Goal: Task Accomplishment & Management: Use online tool/utility

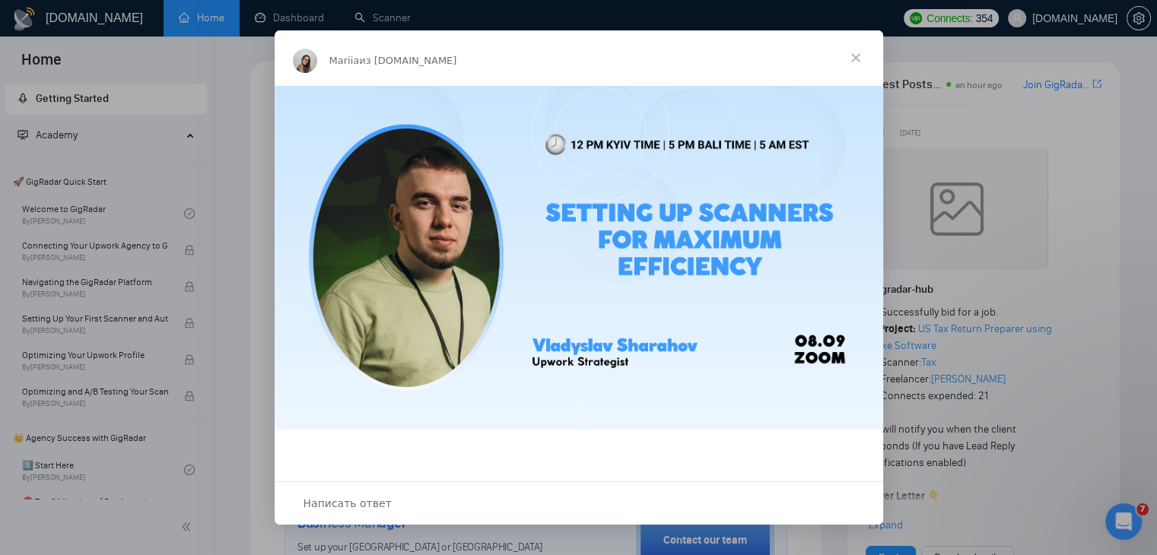
click at [861, 51] on span "Закрыть" at bounding box center [856, 57] width 55 height 55
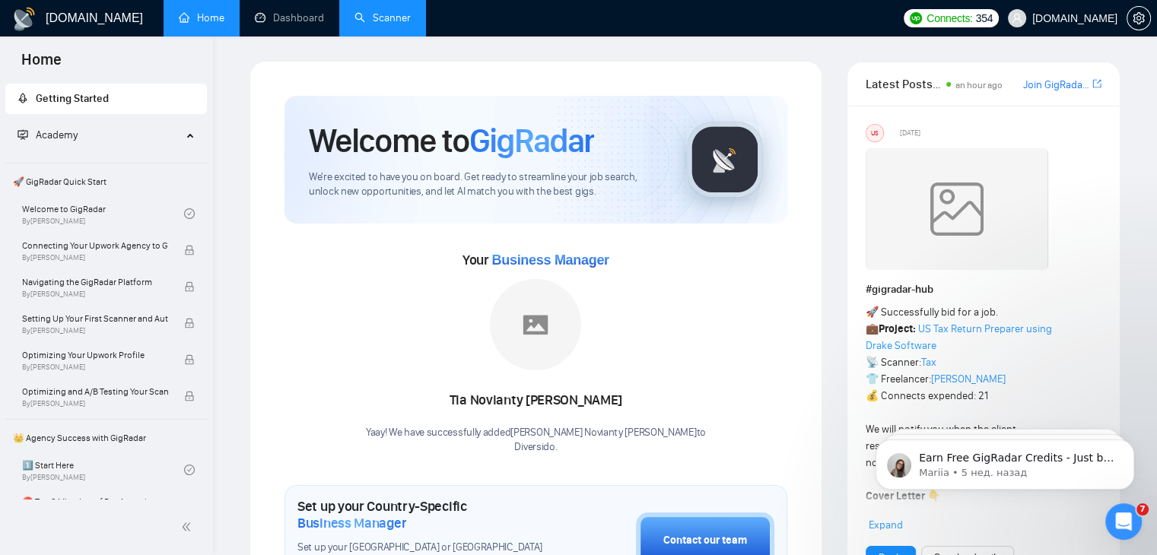
click at [411, 16] on link "Scanner" at bounding box center [383, 17] width 56 height 13
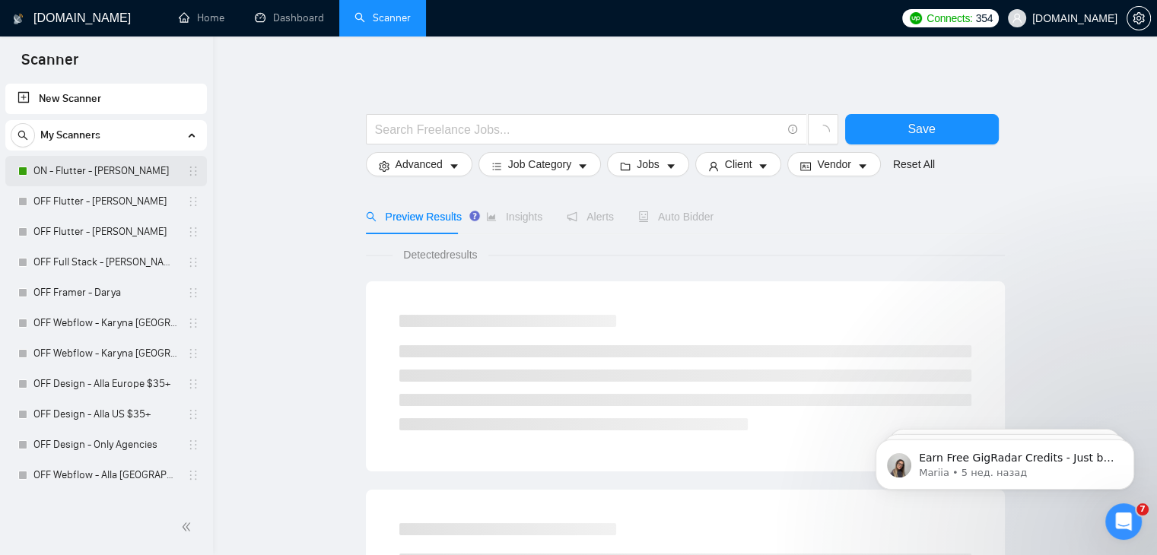
click at [97, 171] on link "ON - Flutter - [PERSON_NAME]" at bounding box center [105, 171] width 145 height 30
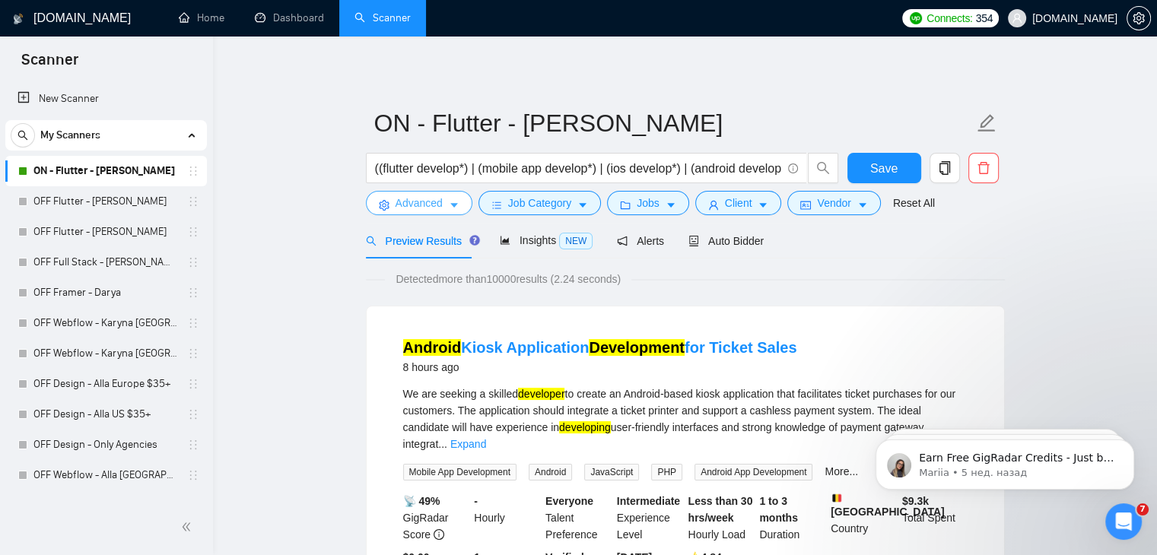
click at [409, 206] on span "Advanced" at bounding box center [419, 203] width 47 height 17
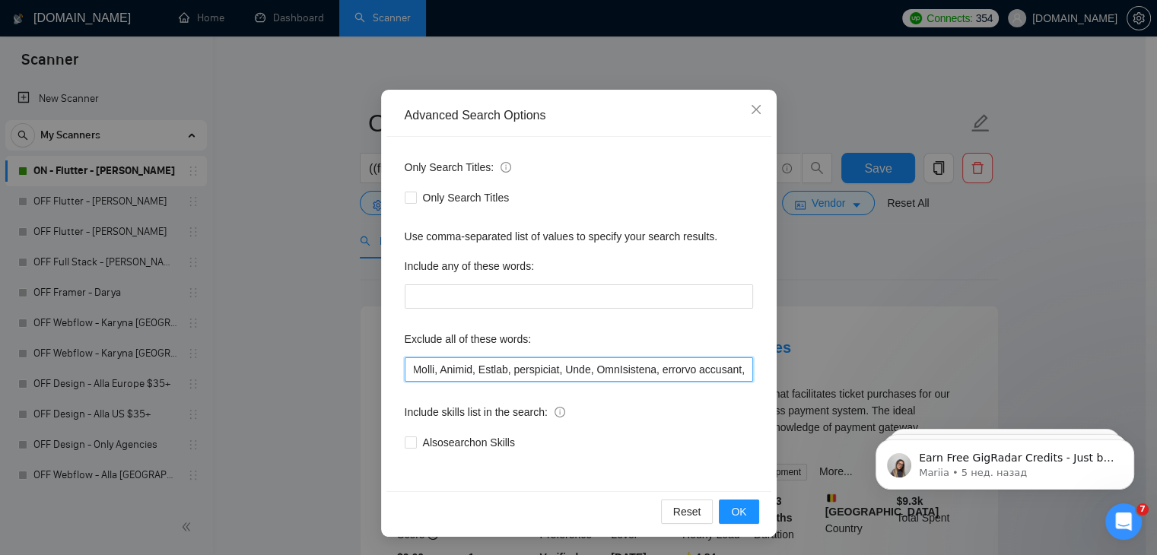
scroll to position [0, 6188]
drag, startPoint x: 590, startPoint y: 367, endPoint x: 752, endPoint y: 371, distance: 161.4
click at [752, 371] on div "Only Search Titles: Only Search Titles Use comma-separated list of values to sp…" at bounding box center [579, 314] width 385 height 355
click at [738, 369] on input "text" at bounding box center [579, 370] width 348 height 24
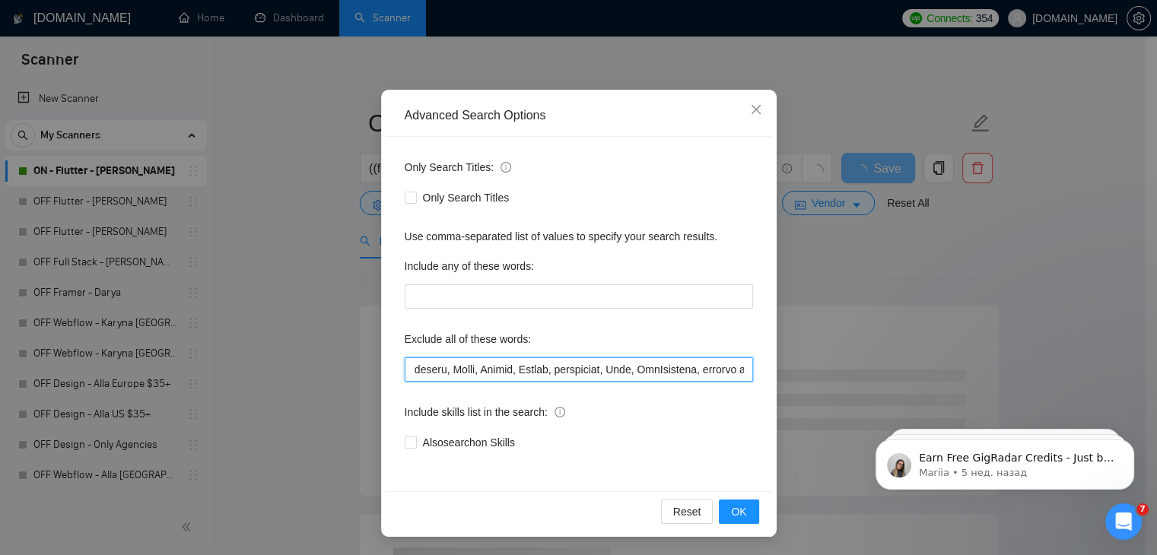
scroll to position [0, 5926]
drag, startPoint x: 717, startPoint y: 371, endPoint x: 411, endPoint y: 379, distance: 306.7
click at [411, 379] on input "text" at bounding box center [579, 370] width 348 height 24
click at [521, 369] on input "text" at bounding box center [579, 370] width 348 height 24
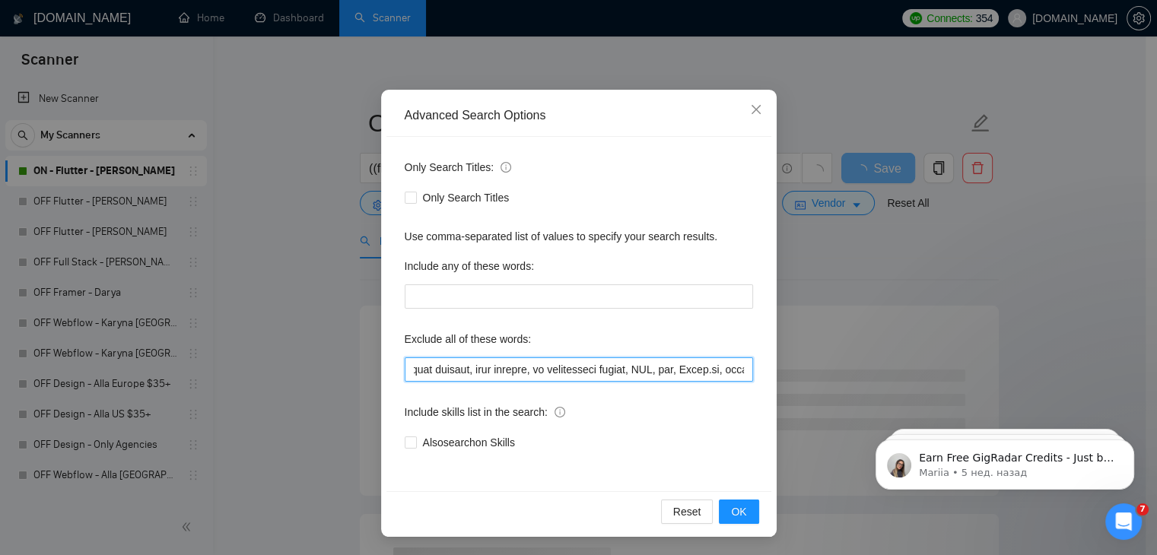
drag, startPoint x: 521, startPoint y: 369, endPoint x: 401, endPoint y: 374, distance: 120.3
click at [405, 374] on input "text" at bounding box center [579, 370] width 348 height 24
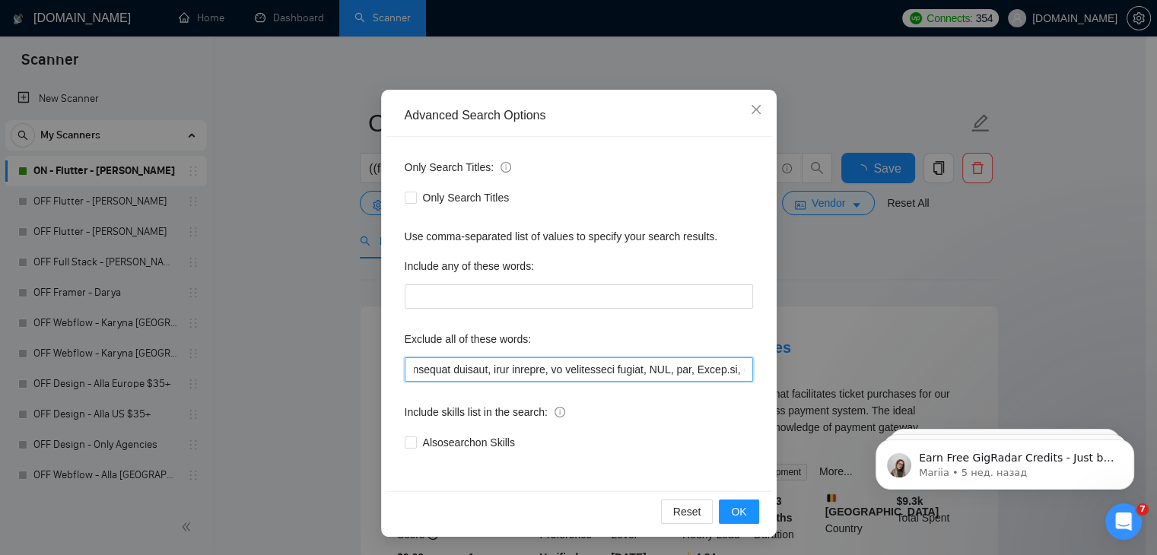
click at [552, 371] on input "text" at bounding box center [579, 370] width 348 height 24
drag, startPoint x: 518, startPoint y: 371, endPoint x: 417, endPoint y: 373, distance: 101.2
click at [417, 373] on input "text" at bounding box center [579, 370] width 348 height 24
click at [437, 370] on input "text" at bounding box center [579, 370] width 348 height 24
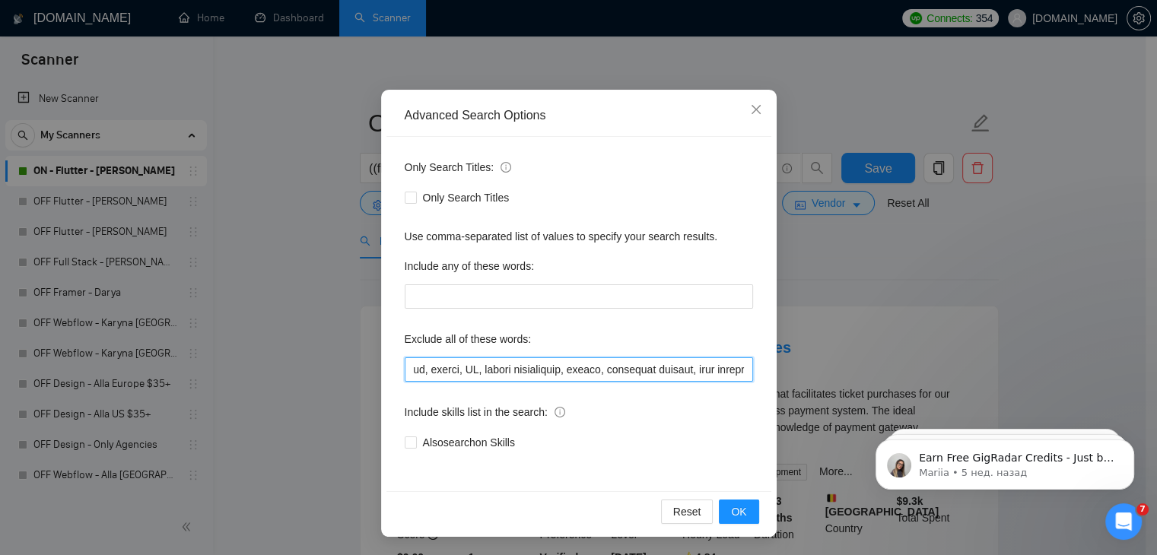
drag, startPoint x: 446, startPoint y: 370, endPoint x: 409, endPoint y: 372, distance: 37.4
click at [409, 372] on input "text" at bounding box center [579, 370] width 348 height 24
click at [527, 375] on input "text" at bounding box center [579, 370] width 348 height 24
drag, startPoint x: 452, startPoint y: 369, endPoint x: 415, endPoint y: 371, distance: 36.6
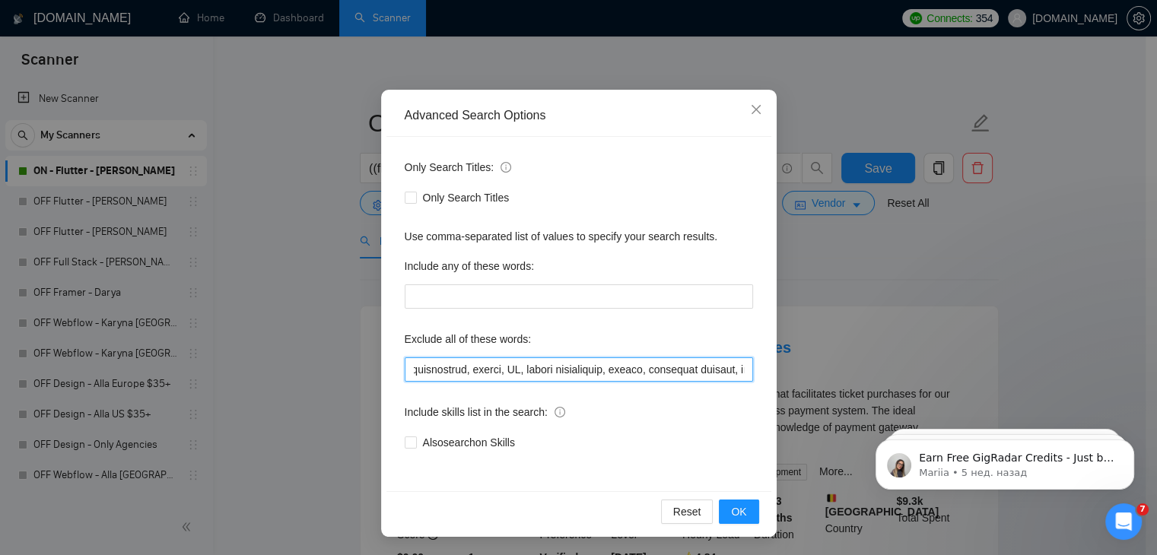
click at [415, 371] on input "text" at bounding box center [579, 370] width 348 height 24
click at [493, 371] on input "text" at bounding box center [579, 370] width 348 height 24
drag, startPoint x: 492, startPoint y: 371, endPoint x: 412, endPoint y: 371, distance: 80.7
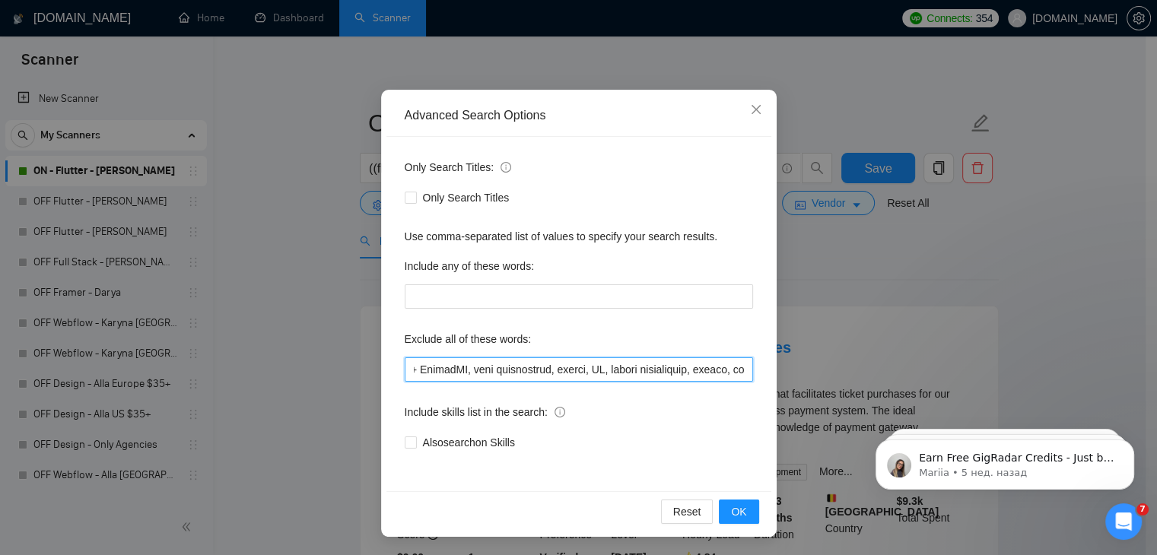
click at [412, 371] on input "text" at bounding box center [579, 370] width 348 height 24
click at [482, 372] on input "text" at bounding box center [579, 370] width 348 height 24
click at [413, 372] on input "text" at bounding box center [579, 370] width 348 height 24
click at [520, 371] on input "text" at bounding box center [579, 370] width 348 height 24
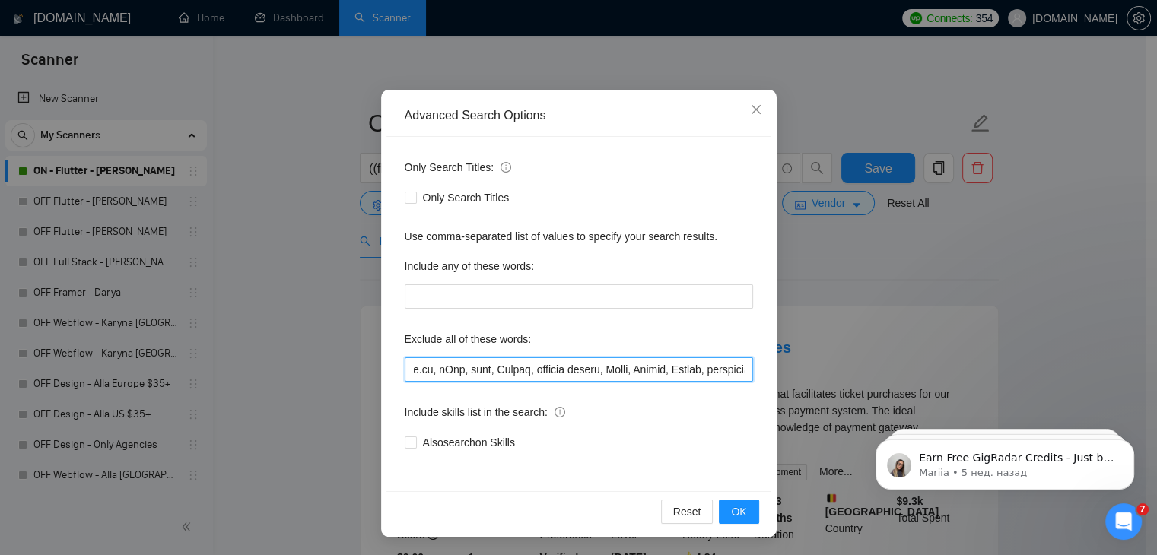
scroll to position [0, 6256]
drag, startPoint x: 530, startPoint y: 369, endPoint x: 762, endPoint y: 370, distance: 232.8
click at [762, 370] on div "Only Search Titles: Only Search Titles Use comma-separated list of values to sp…" at bounding box center [579, 314] width 385 height 355
click at [738, 365] on input "text" at bounding box center [579, 370] width 348 height 24
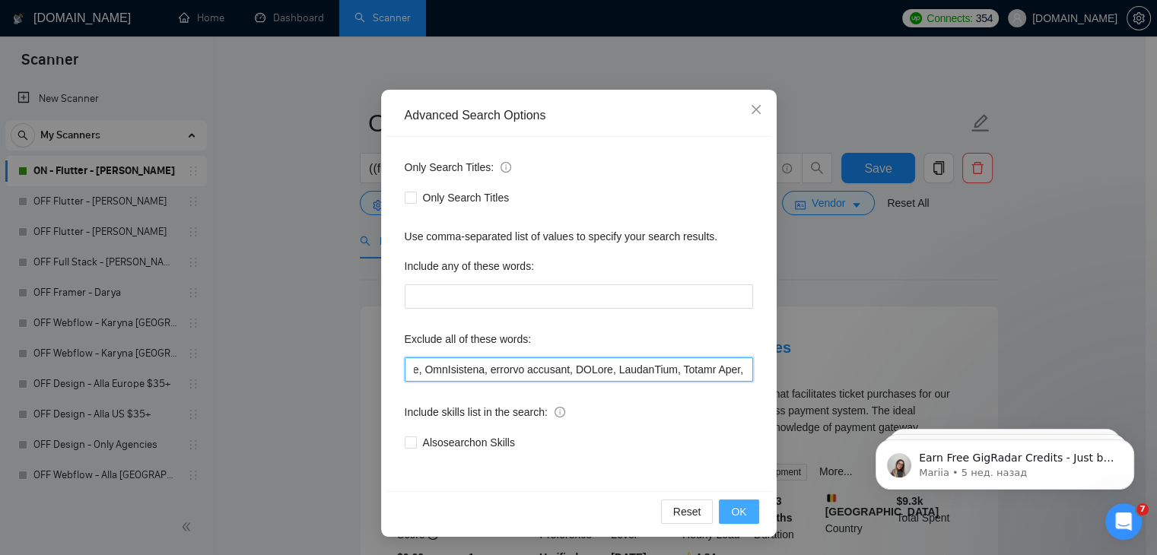
type input "no agency, no agencies, individual only, freelancers only, freelancers only, in…"
click at [740, 504] on span "OK" at bounding box center [738, 512] width 15 height 17
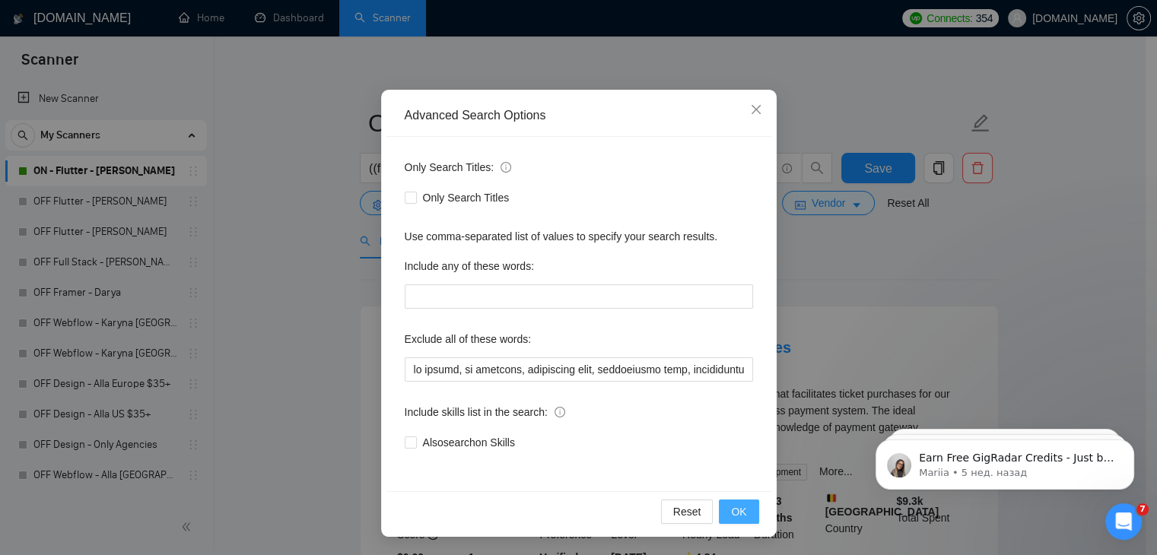
scroll to position [2, 0]
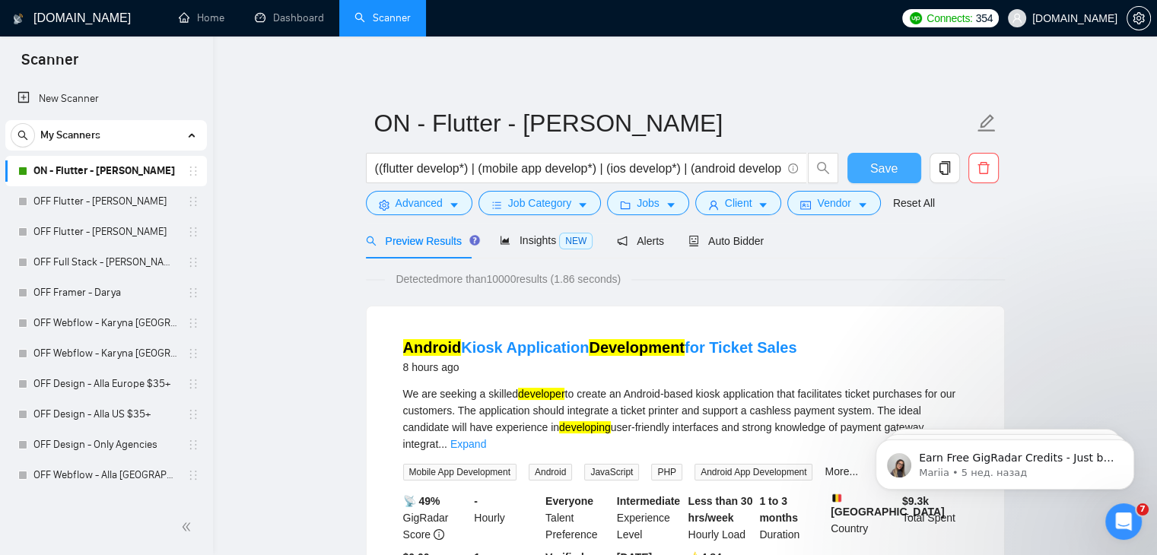
click at [883, 165] on span "Save" at bounding box center [883, 168] width 27 height 19
